Goal: Check status

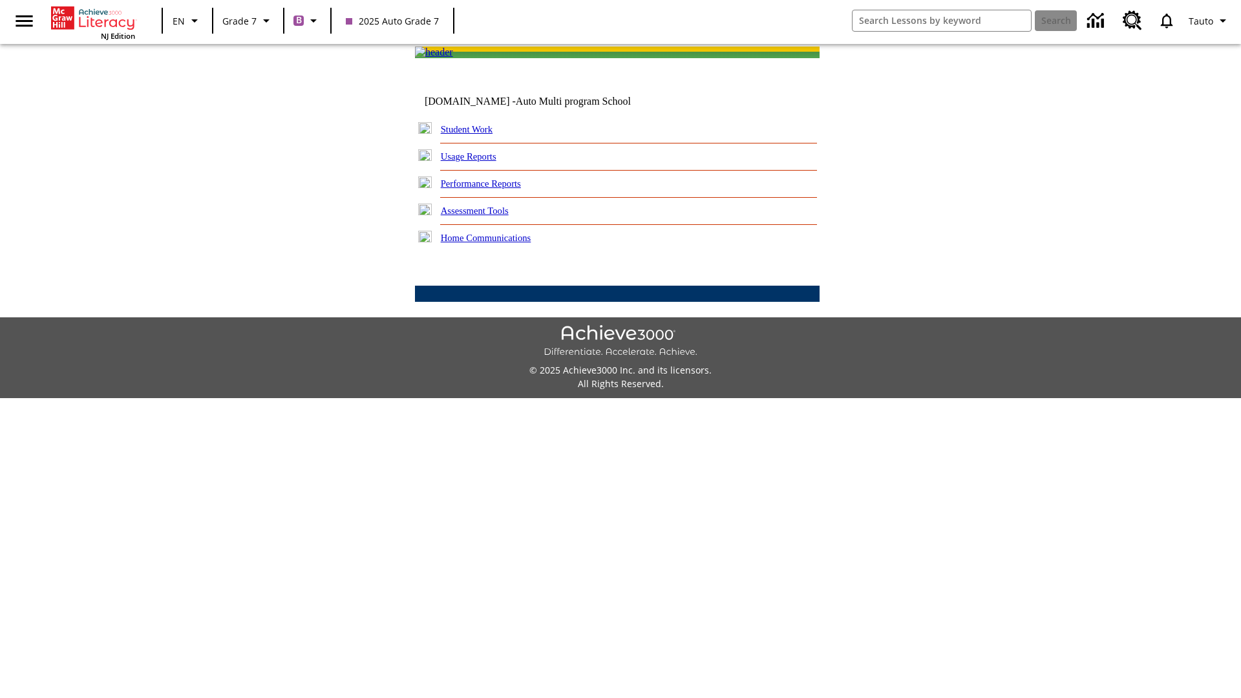
click at [475, 134] on link "Student Work" at bounding box center [467, 129] width 52 height 10
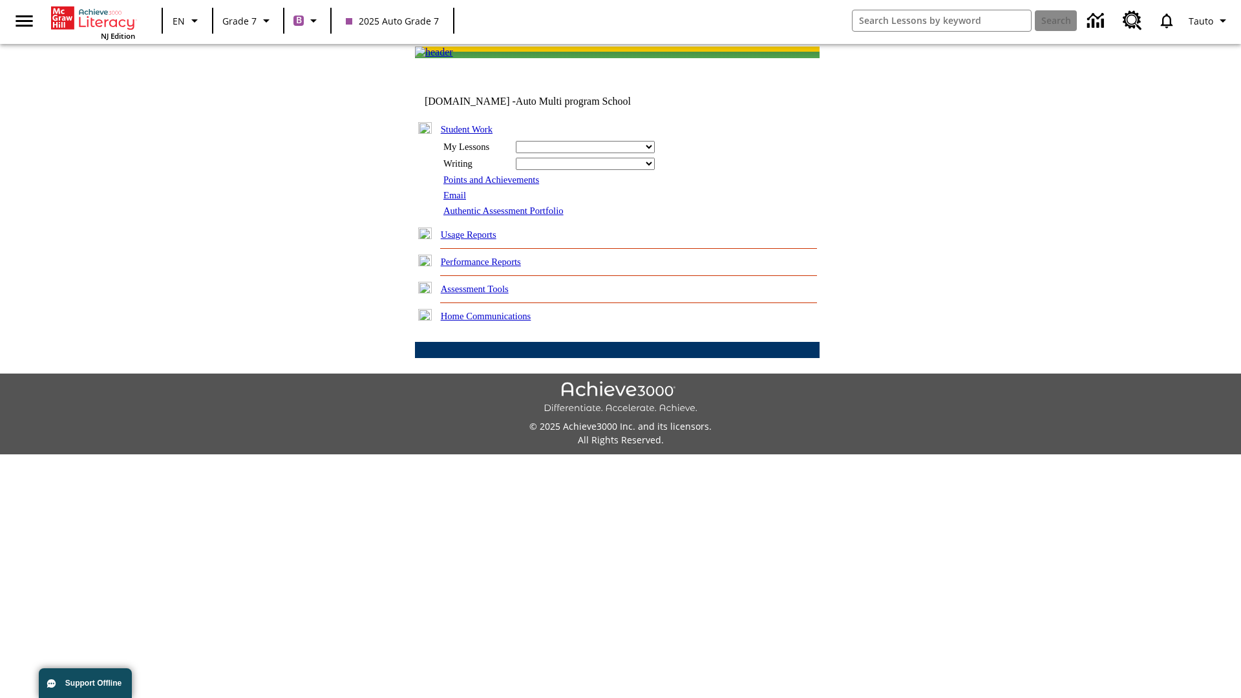
select select "/options/reports/?report_id=24&atype=1&section=2"
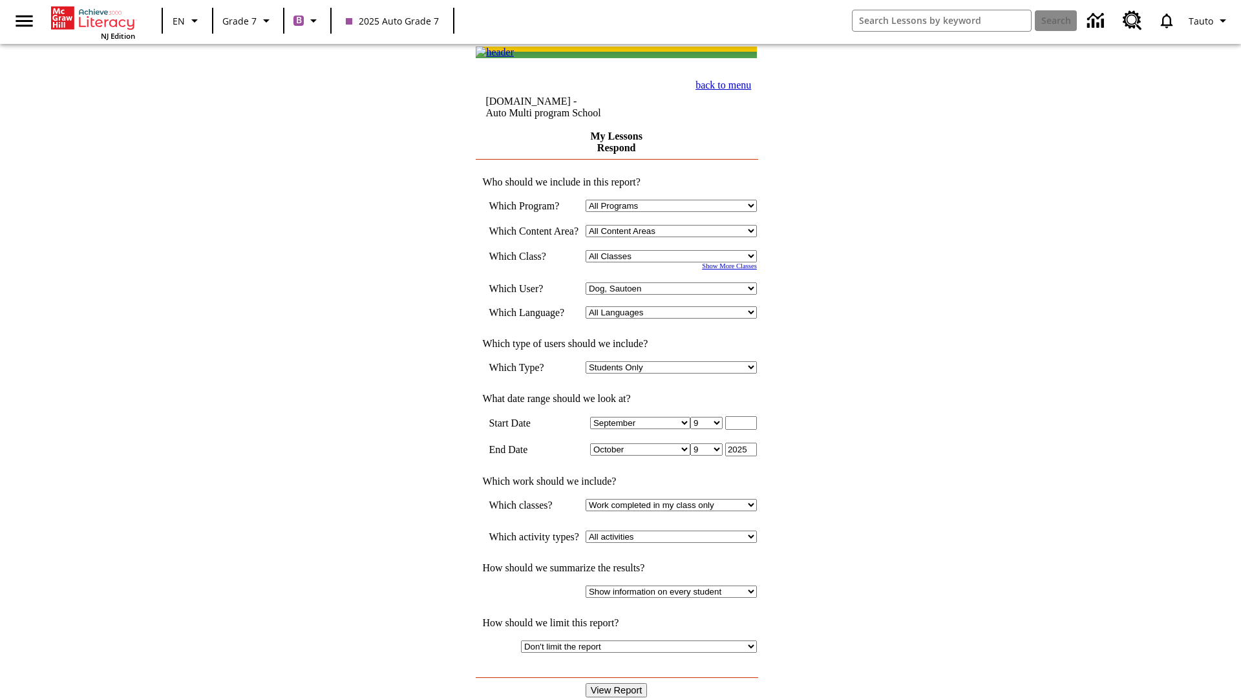
select select "21437138"
select select "4"
type input "2024"
click at [618, 683] on input "View Report" at bounding box center [617, 690] width 62 height 14
